Goal: Find contact information: Find contact information

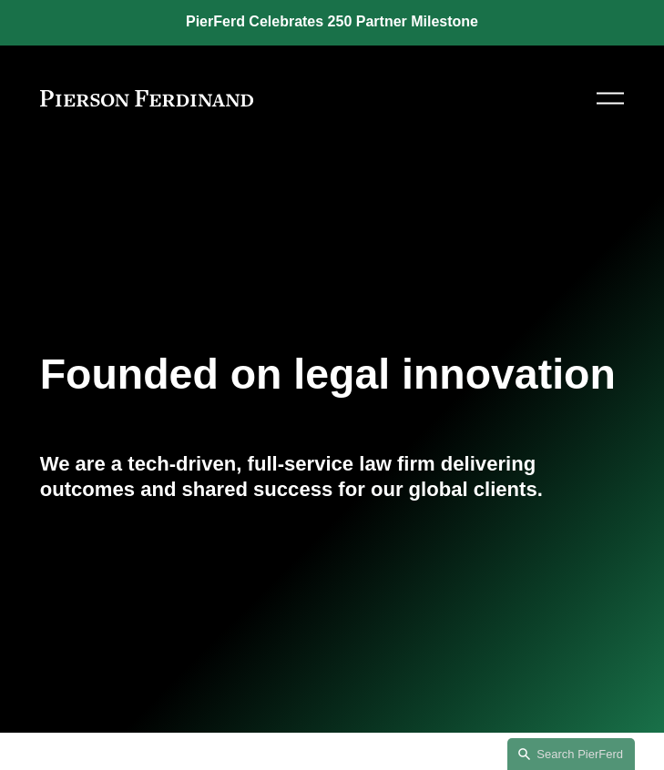
click at [613, 95] on div at bounding box center [609, 99] width 27 height 32
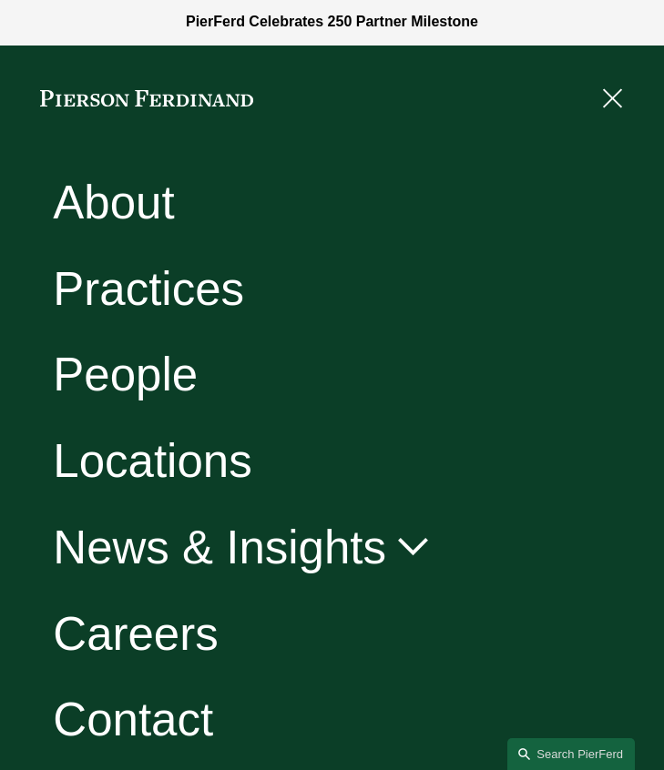
click at [155, 386] on link "People" at bounding box center [125, 374] width 145 height 46
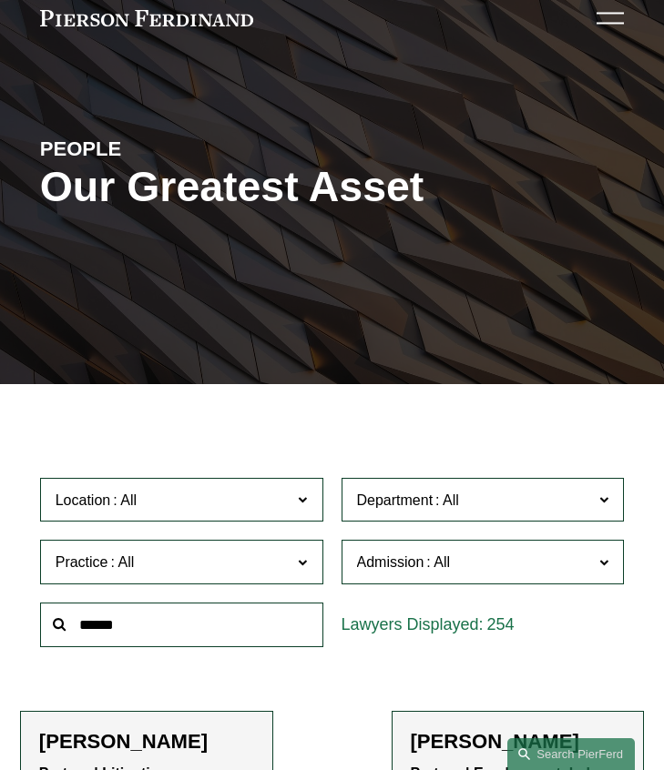
scroll to position [85, 0]
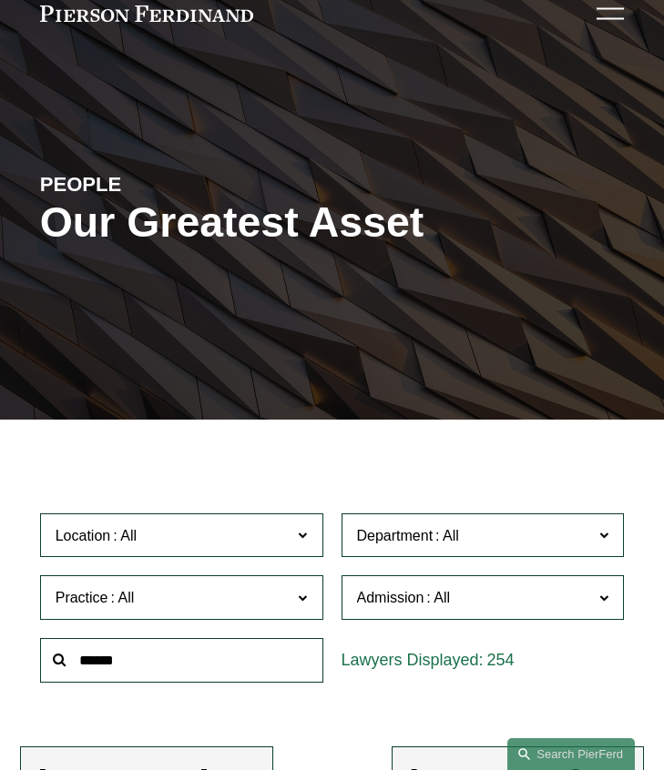
click at [113, 638] on input "text" at bounding box center [181, 660] width 283 height 45
type input "*******"
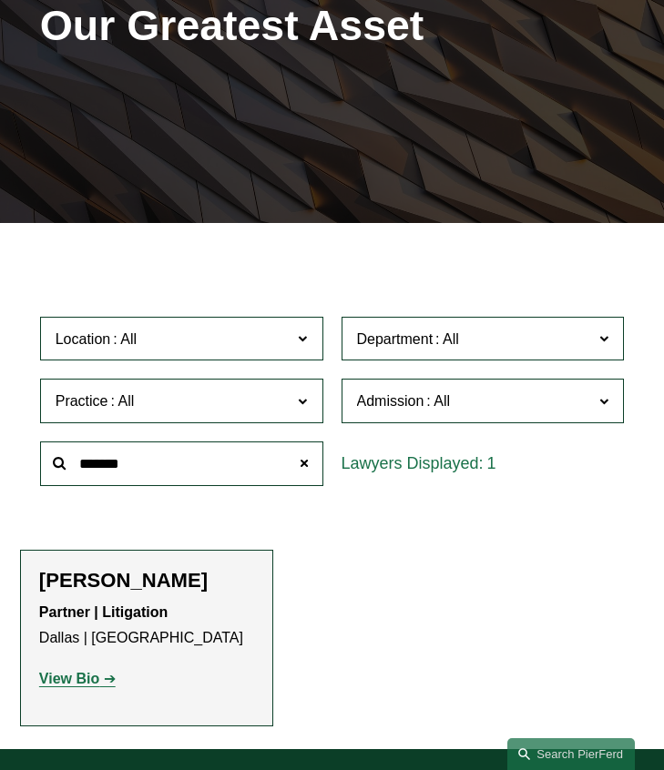
scroll to position [290, 0]
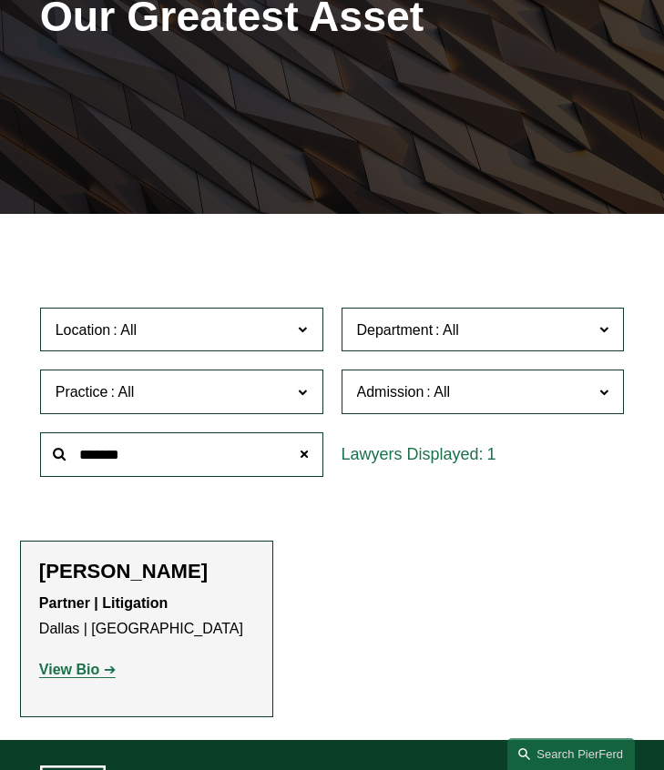
click at [86, 662] on strong "View Bio" at bounding box center [69, 669] width 60 height 15
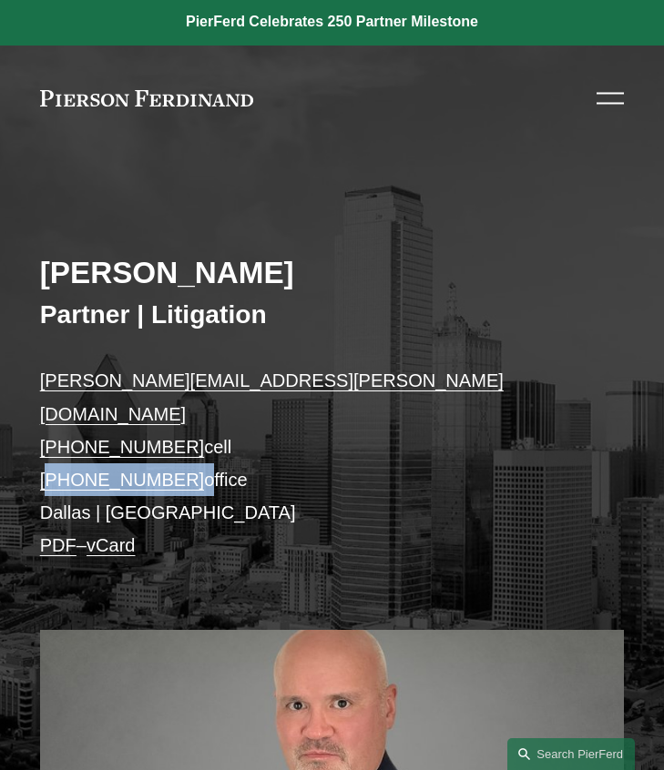
drag, startPoint x: 180, startPoint y: 410, endPoint x: 46, endPoint y: 419, distance: 134.1
click at [46, 419] on p "[PERSON_NAME][EMAIL_ADDRESS][PERSON_NAME][DOMAIN_NAME] [PHONE_NUMBER] cell [PHO…" at bounding box center [332, 463] width 585 height 198
copy p "[PHONE_NUMBER]"
